Goal: Book appointment/travel/reservation

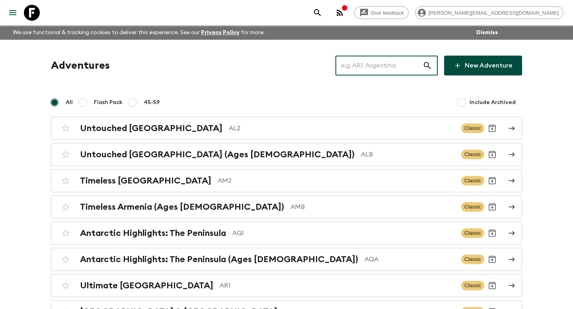
click at [375, 68] on input "text" at bounding box center [378, 65] width 87 height 22
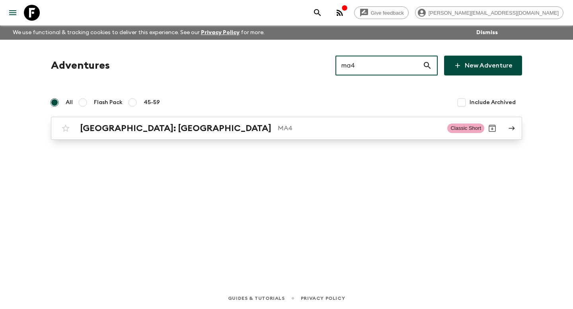
type input "ma4"
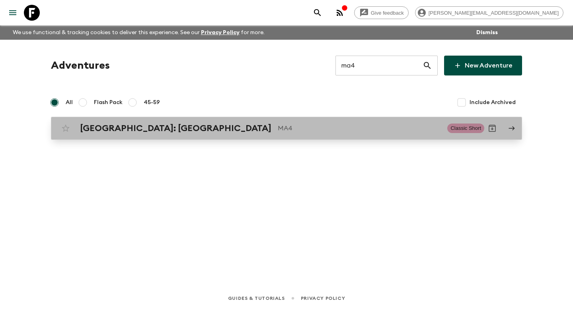
click at [243, 137] on link "Morocco: Marrakech MA4 Classic Short" at bounding box center [286, 128] width 471 height 23
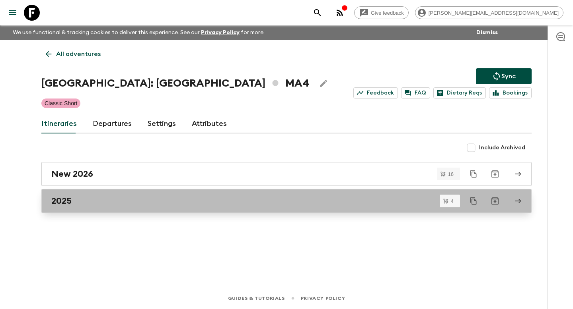
click at [267, 203] on div "2025" at bounding box center [278, 201] width 455 height 10
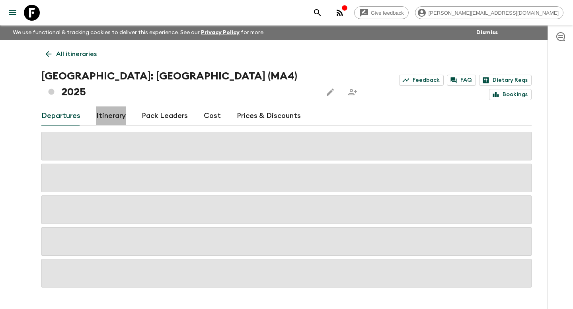
click at [110, 107] on link "Itinerary" at bounding box center [110, 116] width 29 height 19
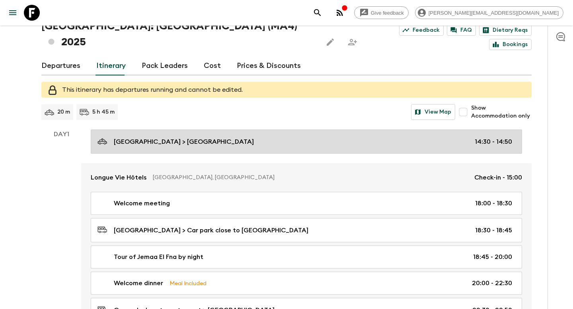
scroll to position [50, 0]
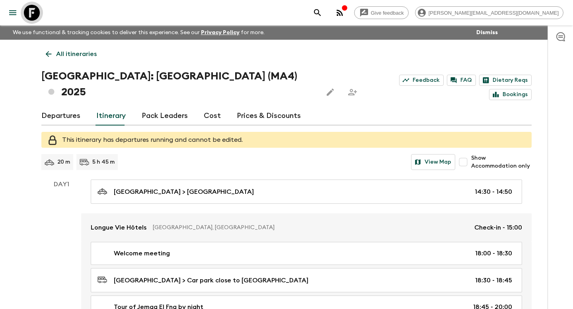
click at [30, 16] on icon at bounding box center [32, 13] width 16 height 16
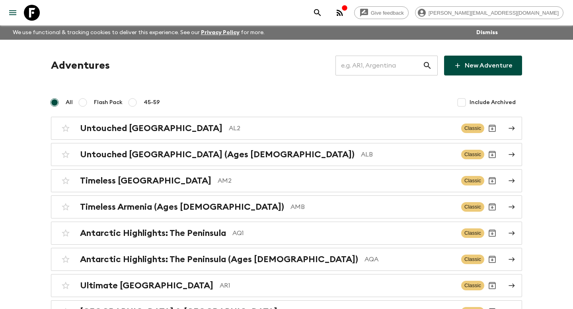
click at [372, 67] on input "text" at bounding box center [378, 65] width 87 height 22
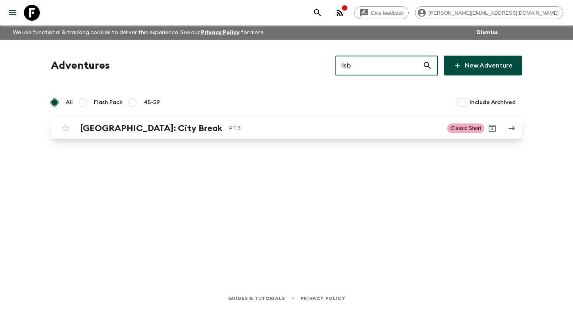
type input "lisb"
click at [291, 127] on p "PT3" at bounding box center [335, 129] width 212 height 10
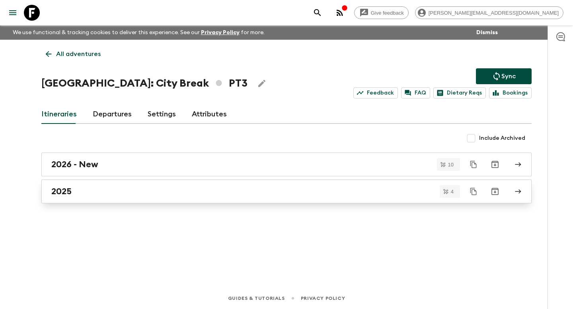
click at [101, 195] on div "2025" at bounding box center [278, 191] width 455 height 10
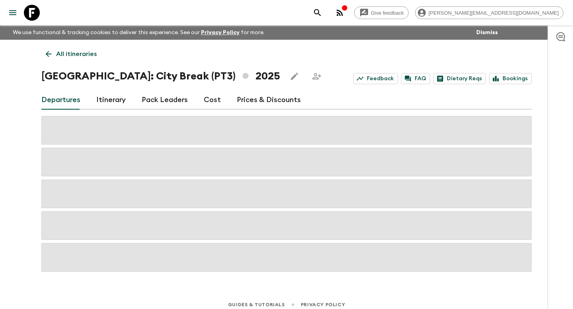
click at [111, 101] on link "Itinerary" at bounding box center [110, 100] width 29 height 19
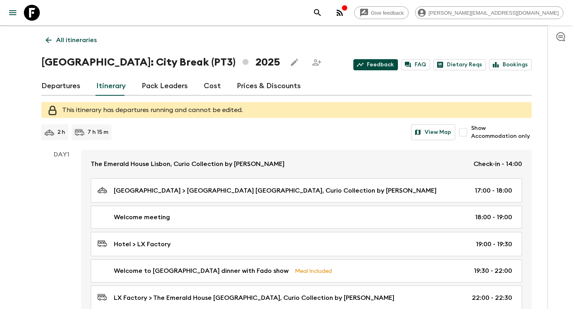
scroll to position [18, 0]
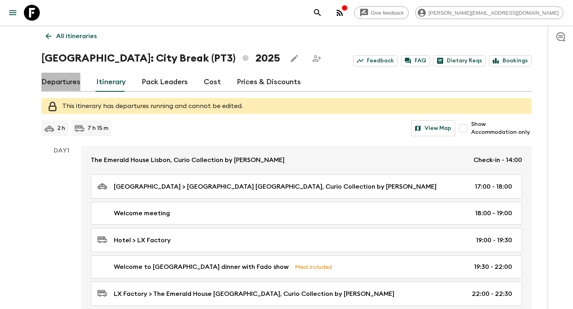
click at [54, 83] on link "Departures" at bounding box center [60, 82] width 39 height 19
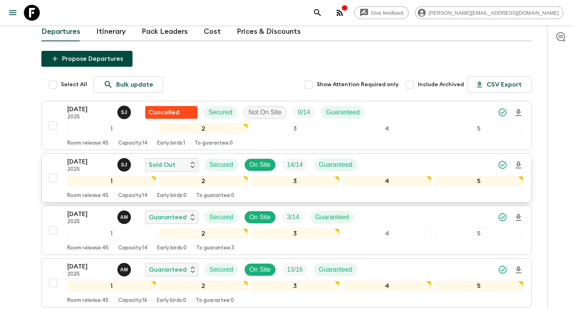
scroll to position [139, 0]
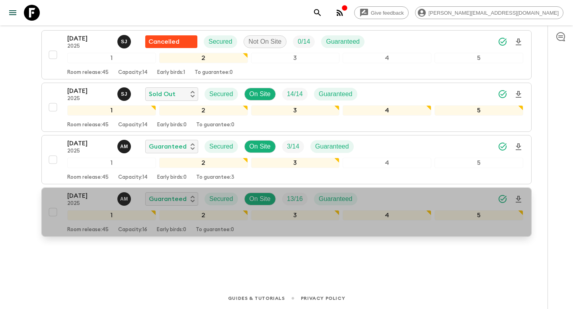
click at [111, 198] on p "[DATE]" at bounding box center [89, 196] width 44 height 10
